Goal: Find specific page/section: Find specific page/section

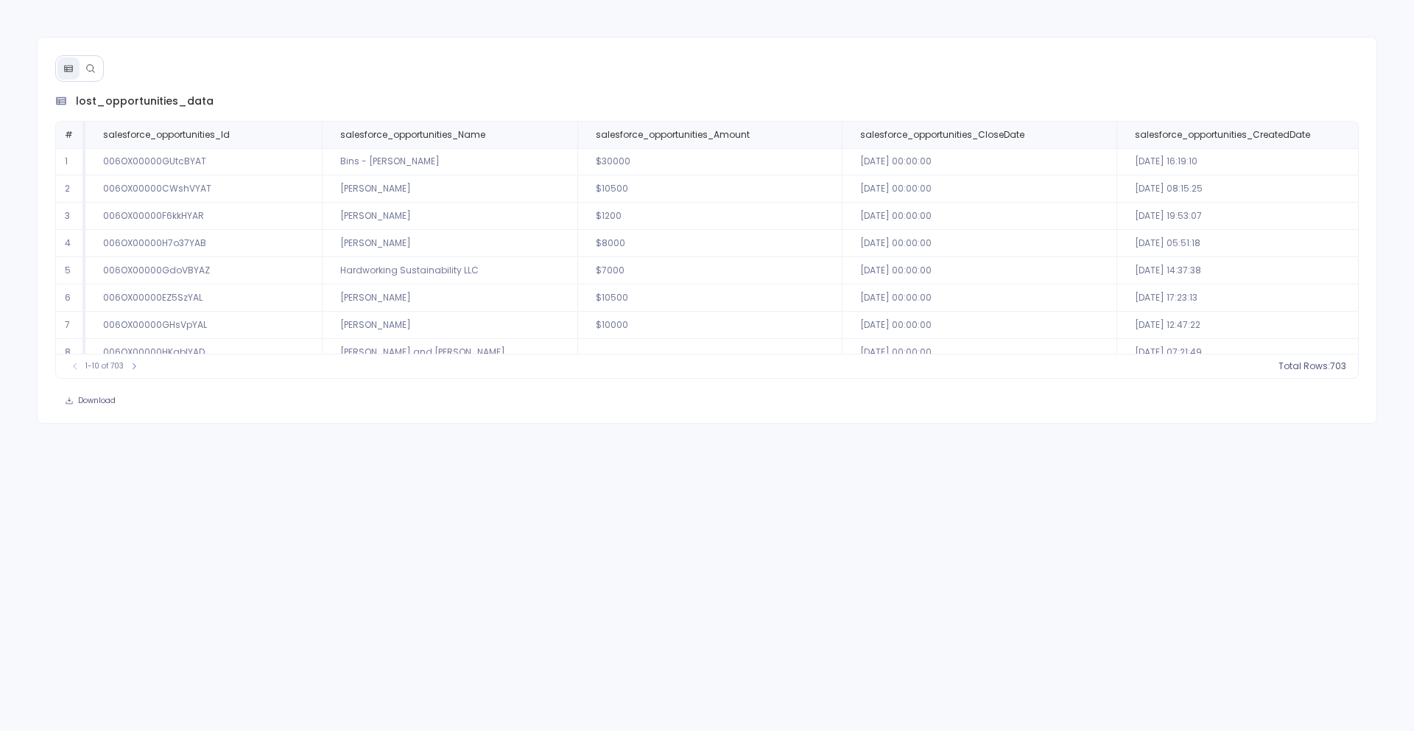
click at [97, 71] on button at bounding box center [91, 68] width 22 height 22
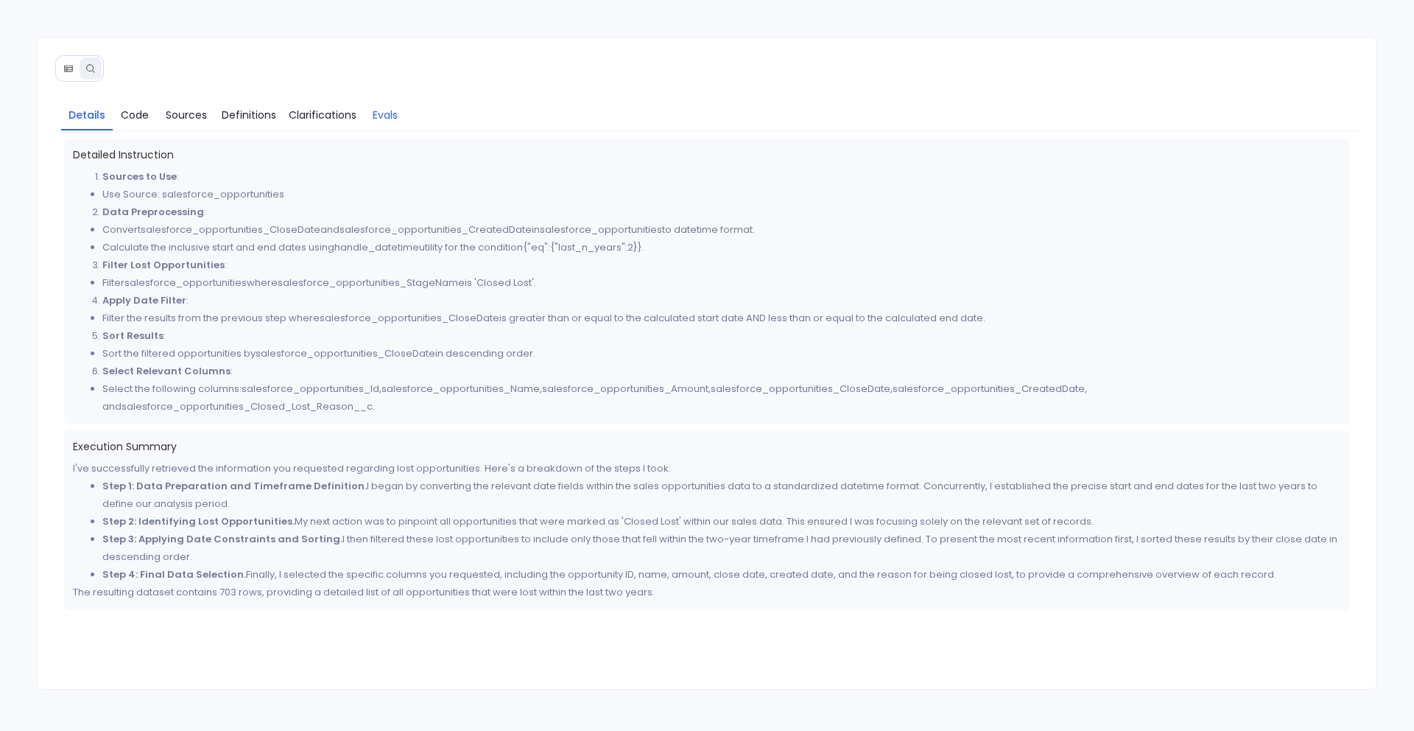
click at [385, 113] on span "Evals" at bounding box center [385, 115] width 25 height 16
